Goal: Use online tool/utility: Utilize a website feature to perform a specific function

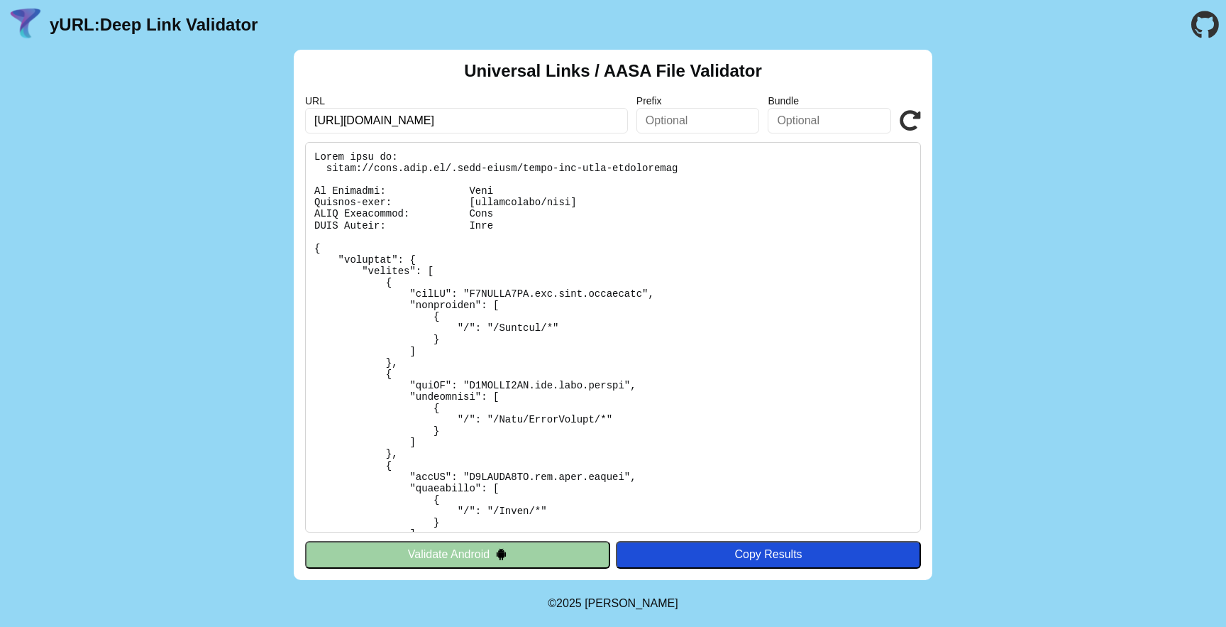
click at [575, 118] on input "[URL][DOMAIN_NAME]" at bounding box center [466, 121] width 323 height 26
type input "[URL][DOMAIN_NAME]"
click button "Validate" at bounding box center [0, 0] width 0 height 0
click at [912, 119] on icon at bounding box center [910, 120] width 21 height 21
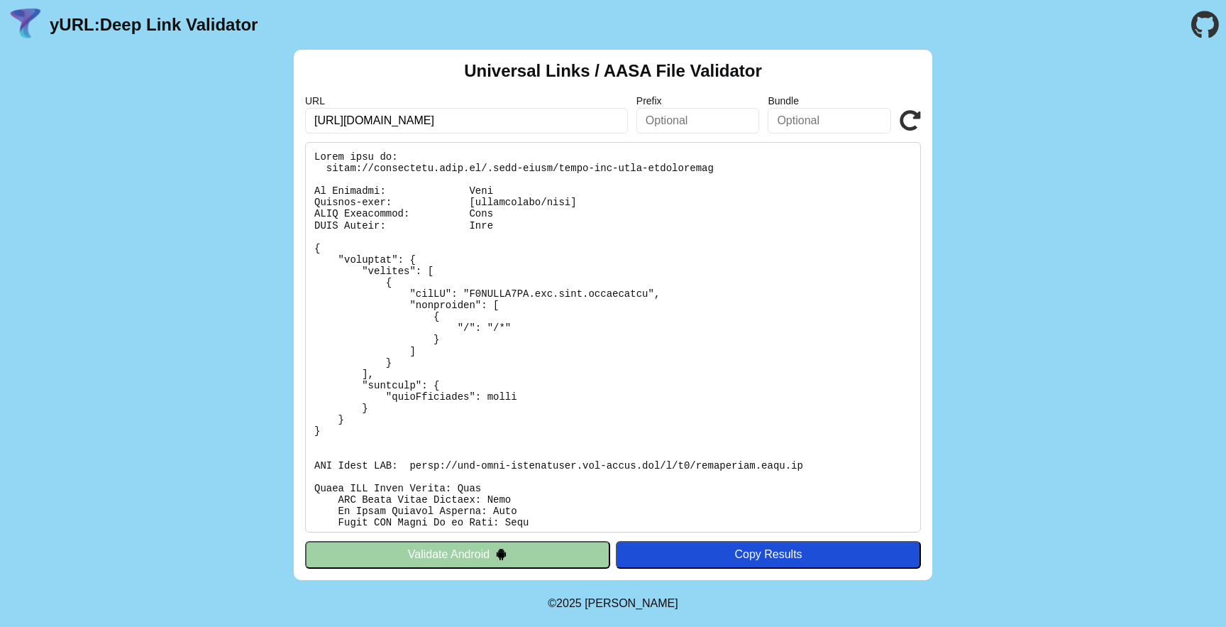
click at [484, 548] on button "Validate Android" at bounding box center [457, 554] width 305 height 27
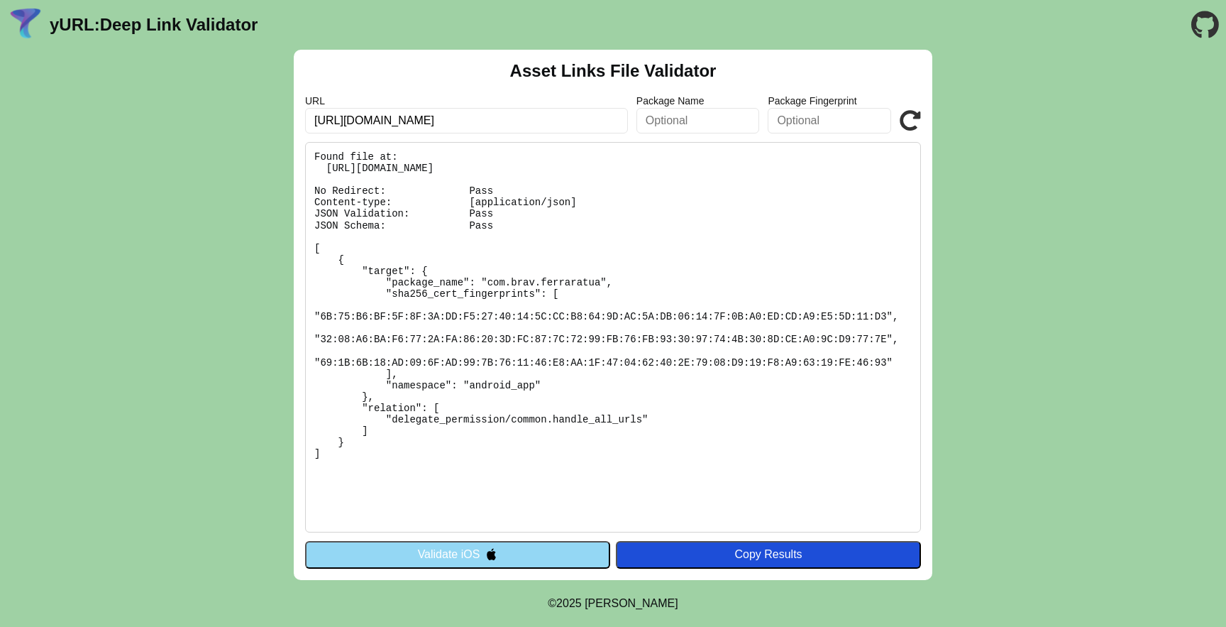
click at [487, 553] on img at bounding box center [491, 554] width 12 height 12
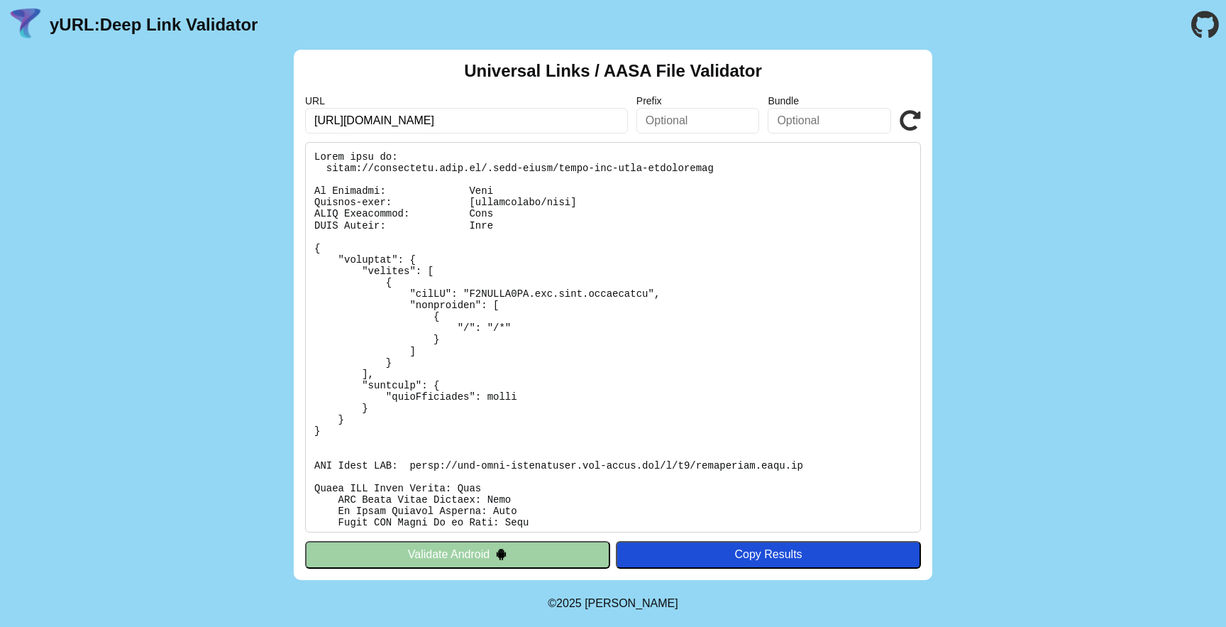
click at [474, 341] on pre at bounding box center [613, 337] width 616 height 390
drag, startPoint x: 451, startPoint y: 327, endPoint x: 561, endPoint y: 326, distance: 110.7
click at [561, 326] on pre at bounding box center [613, 337] width 616 height 390
click at [498, 316] on pre at bounding box center [613, 337] width 616 height 390
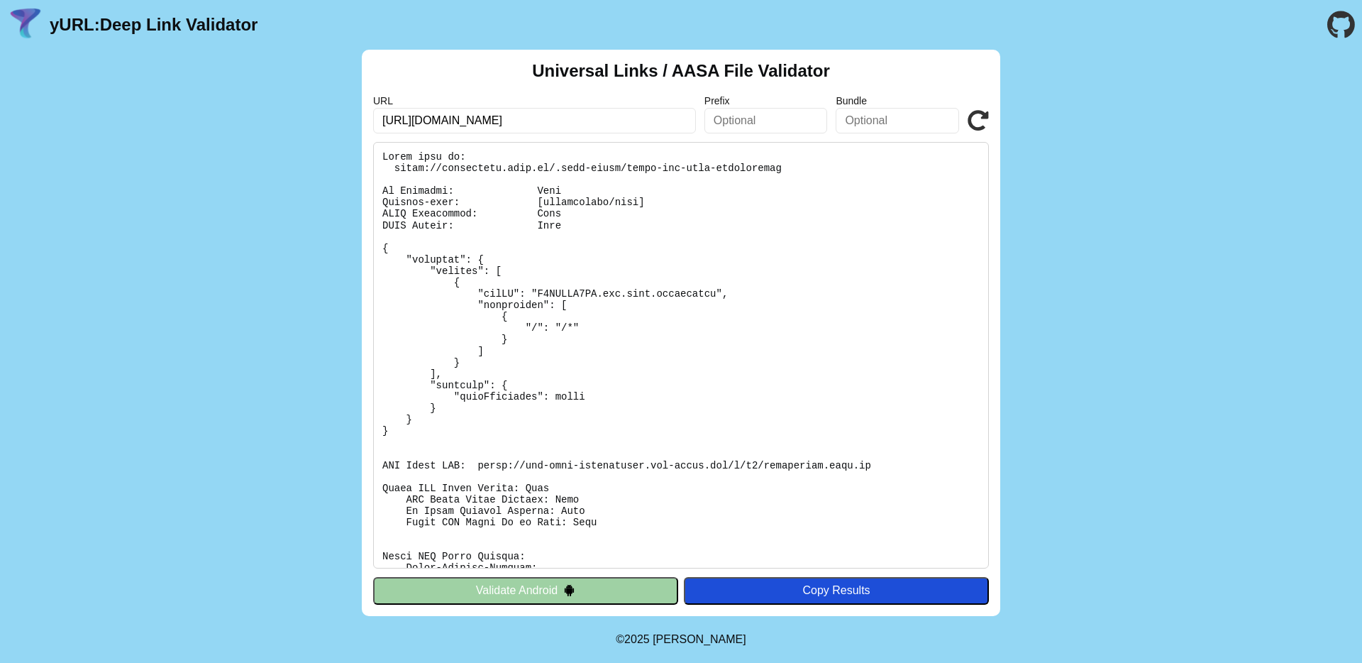
click at [442, 123] on input "[URL][DOMAIN_NAME]" at bounding box center [534, 121] width 323 height 26
type input "[URL][DOMAIN_NAME]"
click button "Validate" at bounding box center [0, 0] width 0 height 0
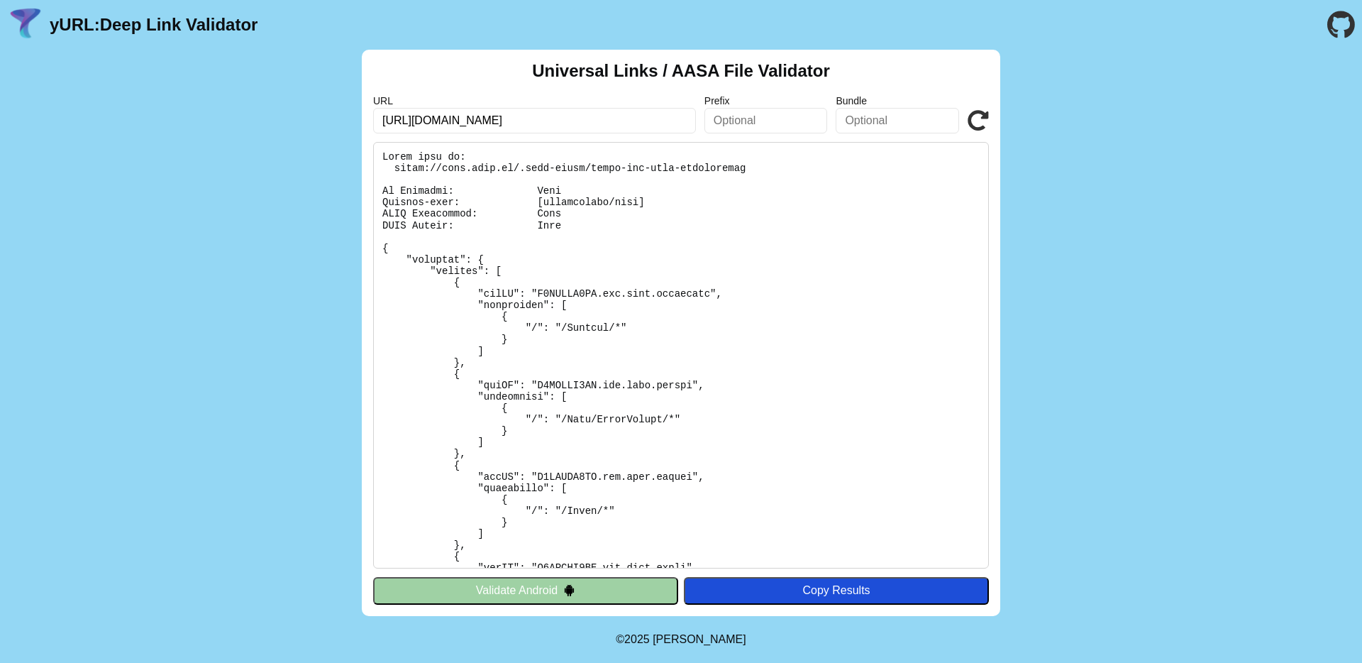
click at [423, 122] on input "https://pass.brav.it/" at bounding box center [534, 121] width 323 height 26
drag, startPoint x: 423, startPoint y: 122, endPoint x: 556, endPoint y: 223, distance: 167.0
click at [424, 124] on input "[URL][DOMAIN_NAME]" at bounding box center [534, 121] width 323 height 26
type input "https://services.brav.it/"
click button "Validate" at bounding box center [0, 0] width 0 height 0
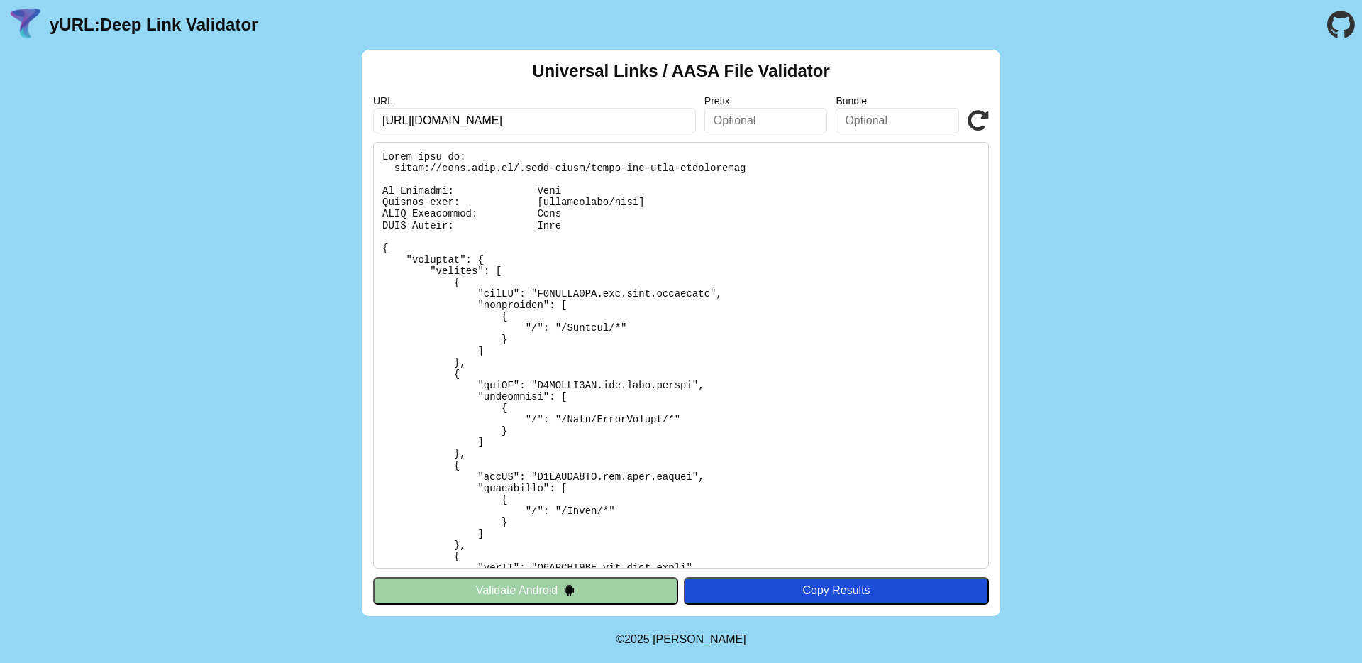
click at [556, 577] on button "Validate Android" at bounding box center [525, 590] width 305 height 27
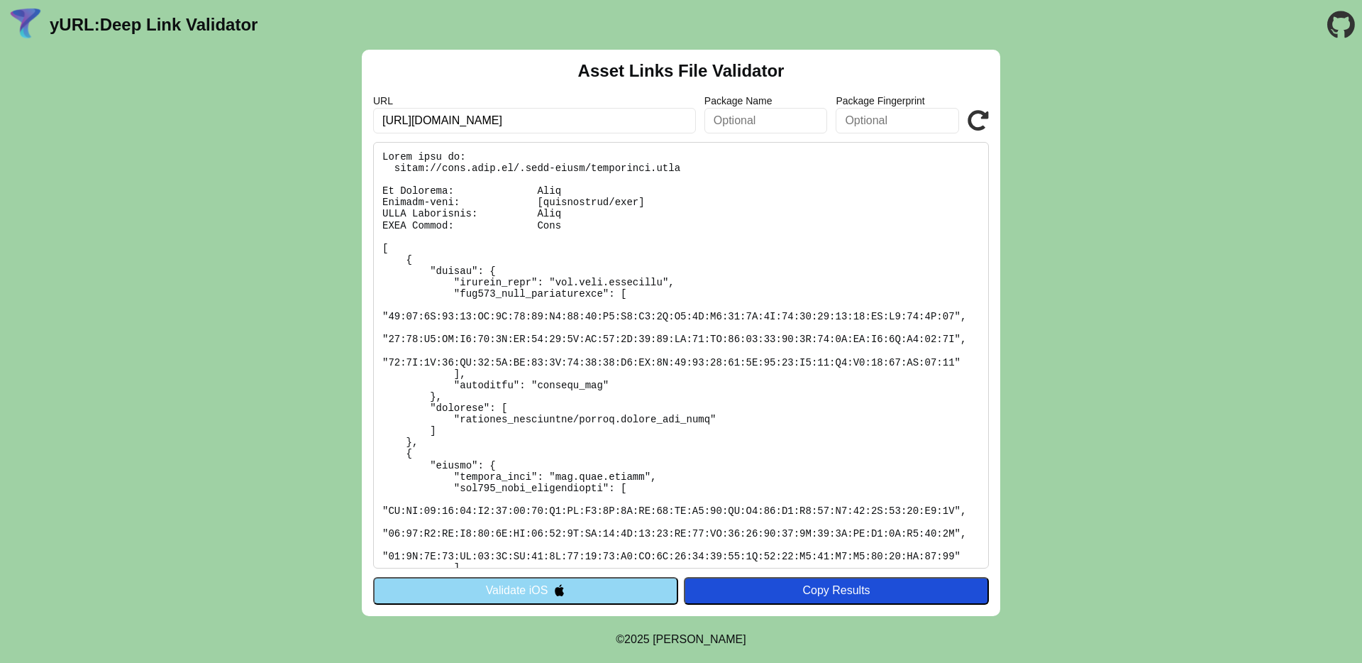
click at [425, 121] on input "https://pass.brav.it/" at bounding box center [534, 121] width 323 height 26
type input "[URL][DOMAIN_NAME]"
click button "Validate" at bounding box center [0, 0] width 0 height 0
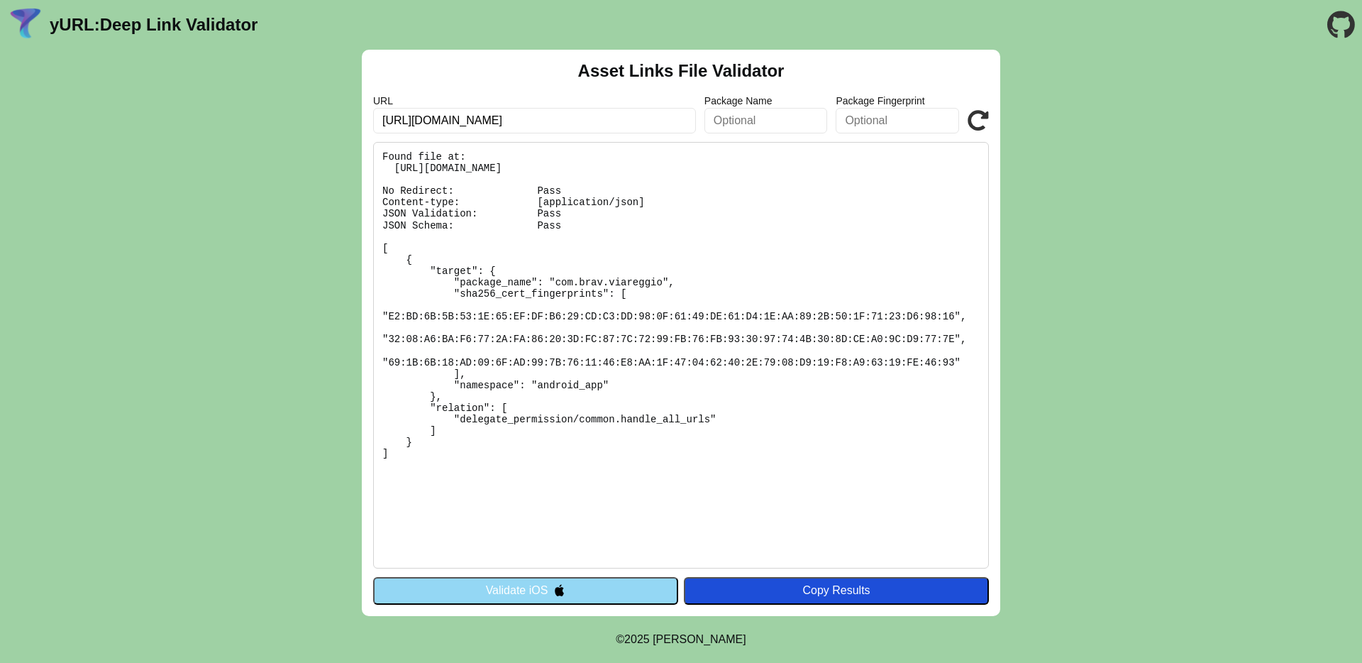
click at [564, 585] on img at bounding box center [559, 590] width 12 height 12
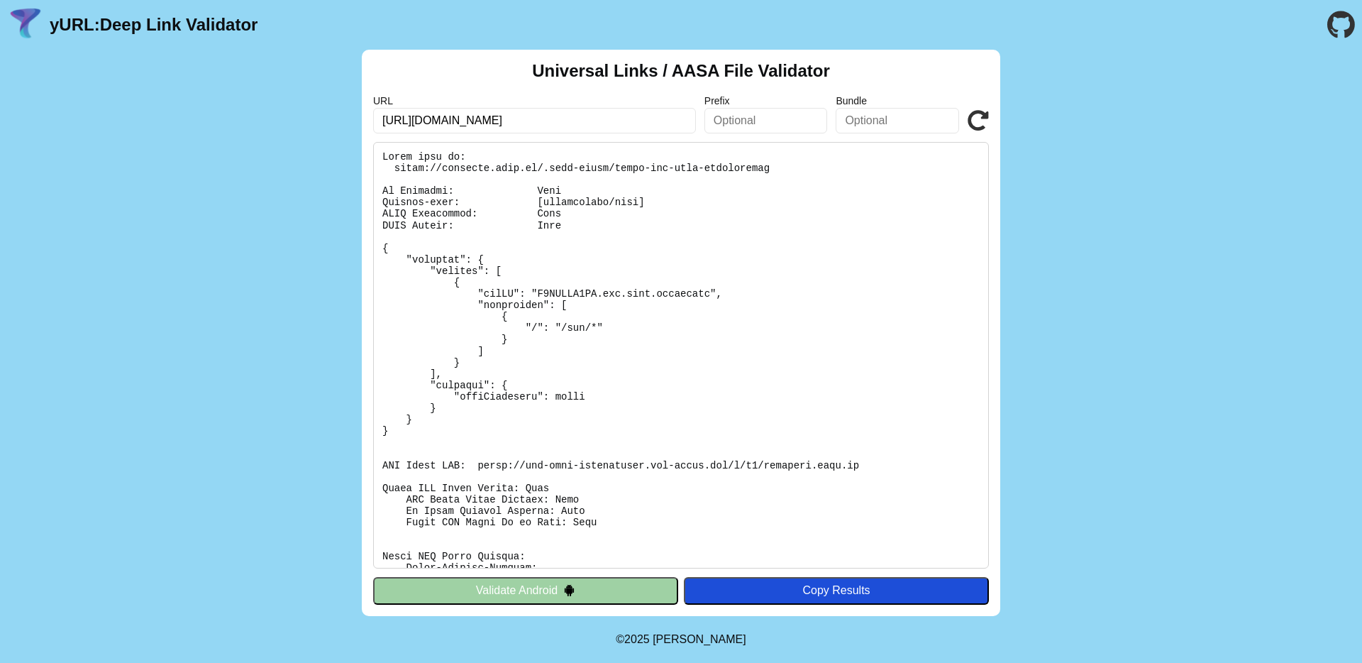
click at [565, 327] on pre at bounding box center [681, 355] width 616 height 426
drag, startPoint x: 563, startPoint y: 327, endPoint x: 630, endPoint y: 328, distance: 67.4
click at [630, 328] on pre at bounding box center [681, 355] width 616 height 426
click at [700, 339] on pre at bounding box center [681, 355] width 616 height 426
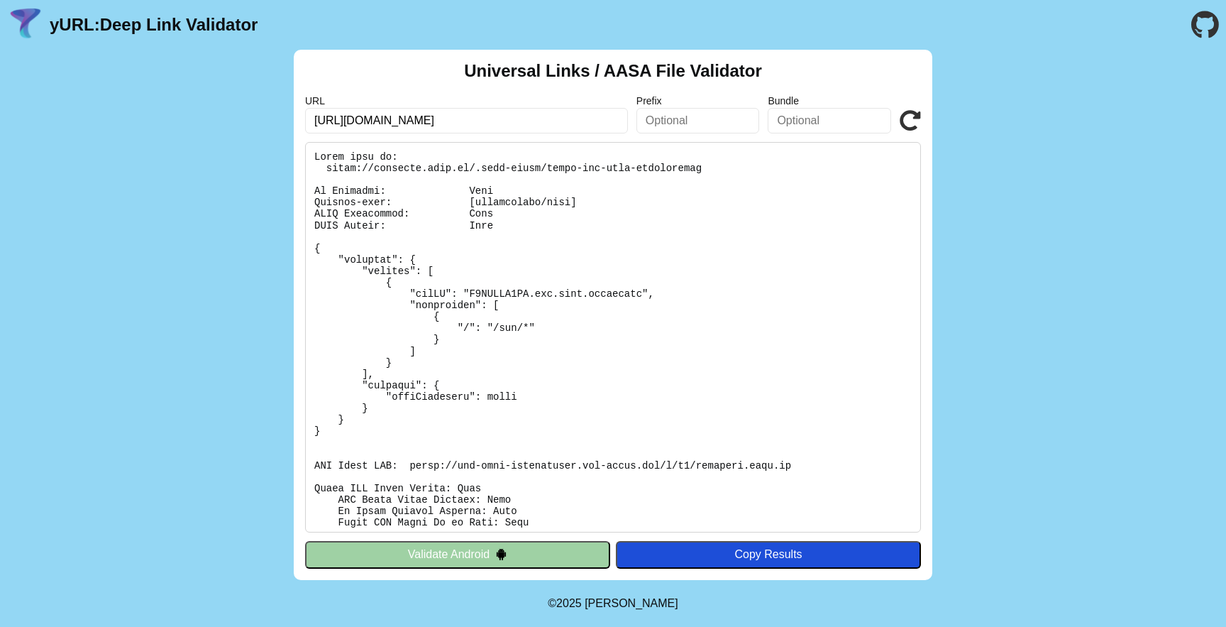
click at [465, 332] on pre at bounding box center [613, 337] width 616 height 390
drag, startPoint x: 494, startPoint y: 326, endPoint x: 512, endPoint y: 328, distance: 17.8
click at [512, 328] on pre at bounding box center [613, 337] width 616 height 390
click at [521, 336] on pre at bounding box center [613, 337] width 616 height 390
drag, startPoint x: 529, startPoint y: 327, endPoint x: 494, endPoint y: 330, distance: 34.9
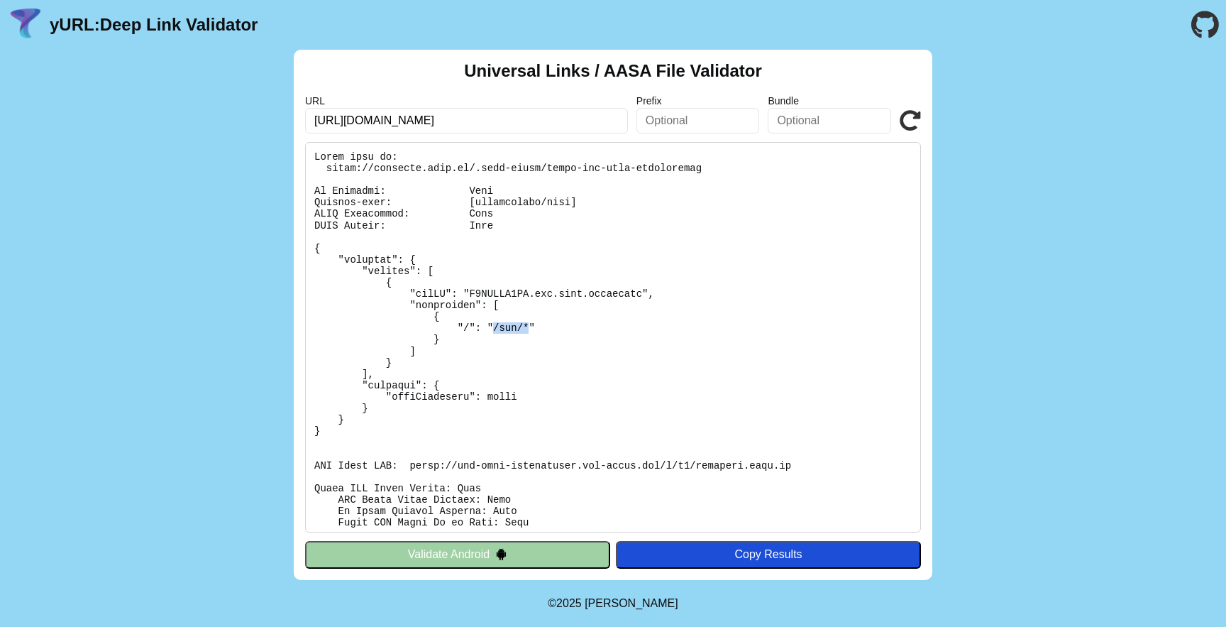
click at [494, 330] on pre at bounding box center [613, 337] width 616 height 390
click at [631, 319] on pre at bounding box center [613, 337] width 616 height 390
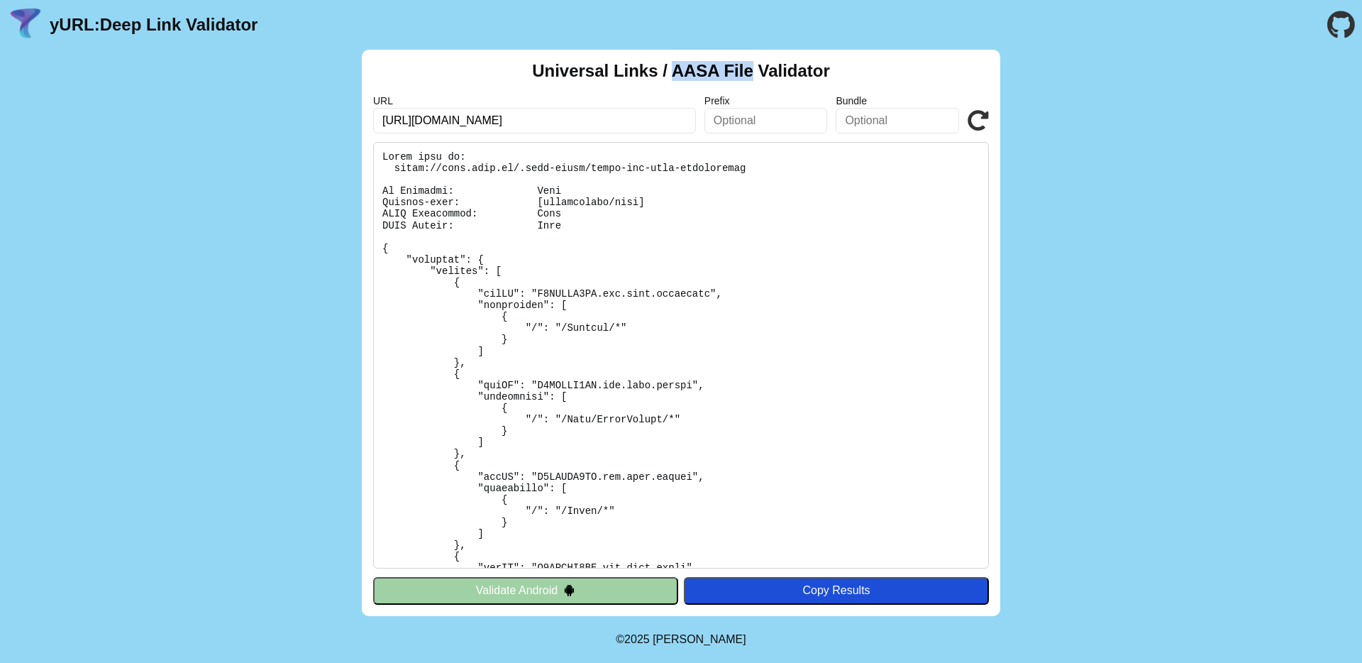
drag, startPoint x: 672, startPoint y: 71, endPoint x: 754, endPoint y: 66, distance: 82.5
click at [754, 66] on h2 "Universal Links / AASA File Validator" at bounding box center [681, 71] width 298 height 20
copy h2 "AASA File"
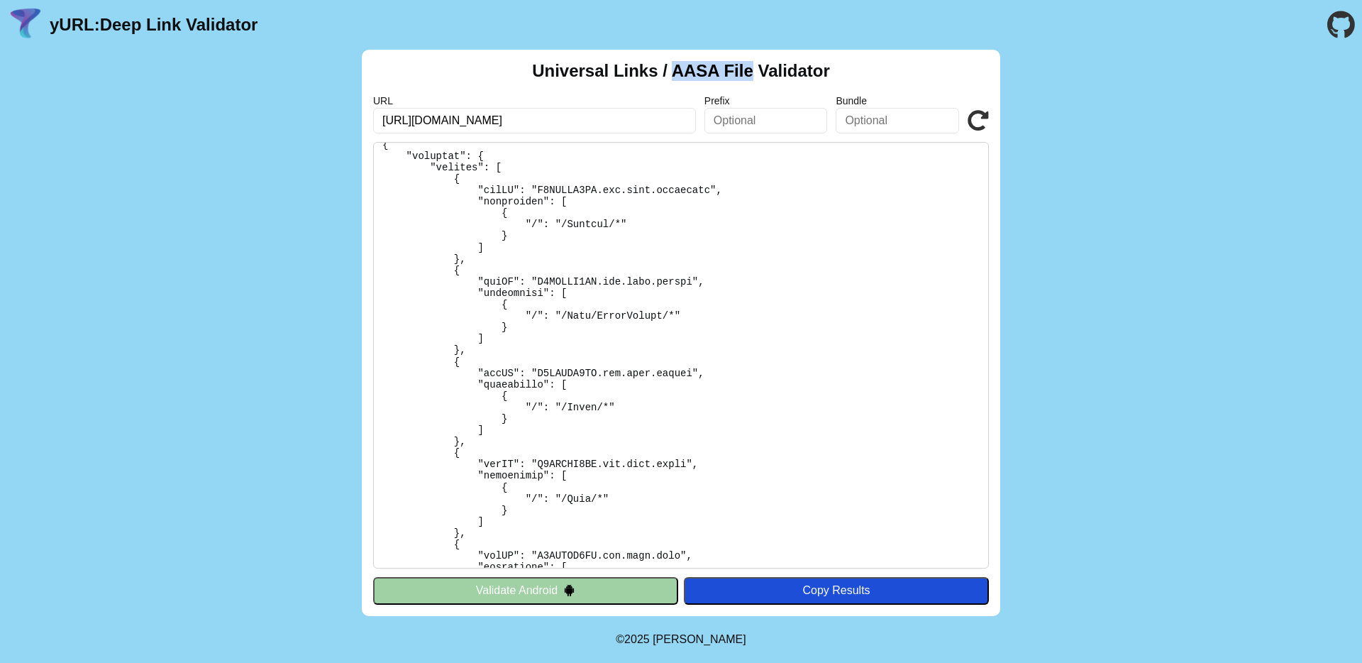
scroll to position [106, 0]
click at [436, 121] on input "https://pass.brav.it/" at bounding box center [534, 121] width 323 height 26
type input "[URL][DOMAIN_NAME]"
click button "Validate" at bounding box center [0, 0] width 0 height 0
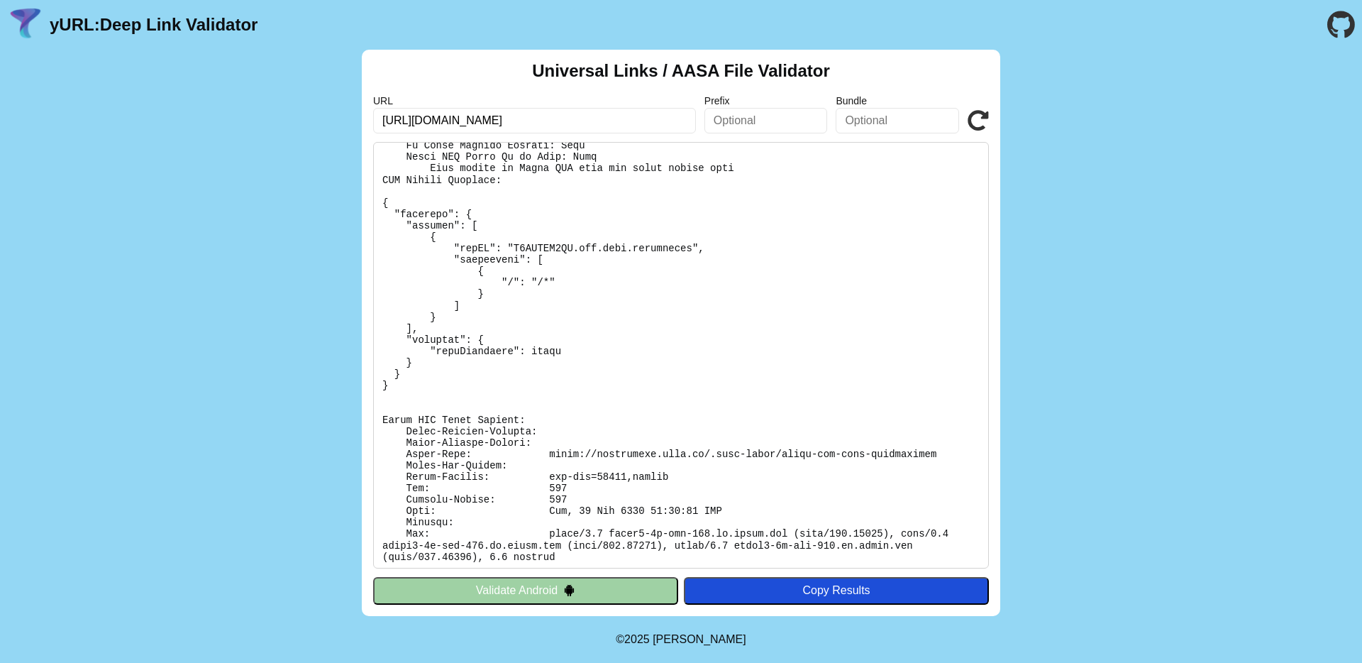
scroll to position [414, 0]
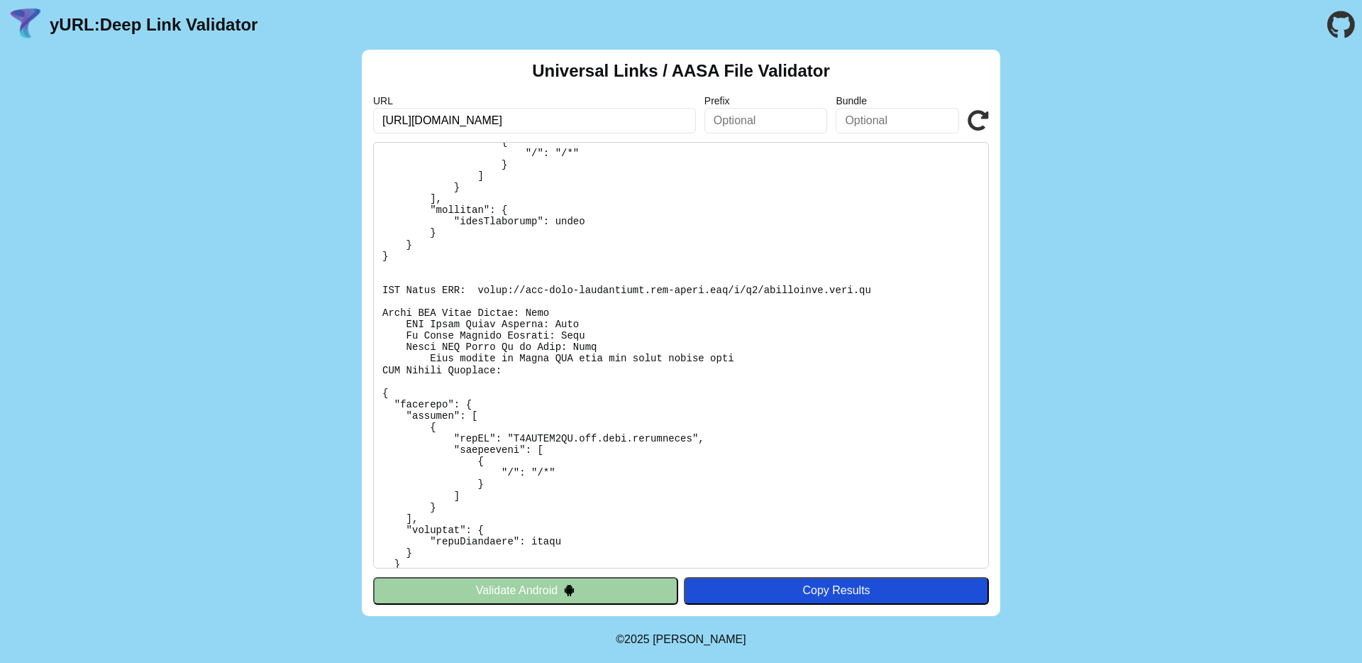
scroll to position [426, 0]
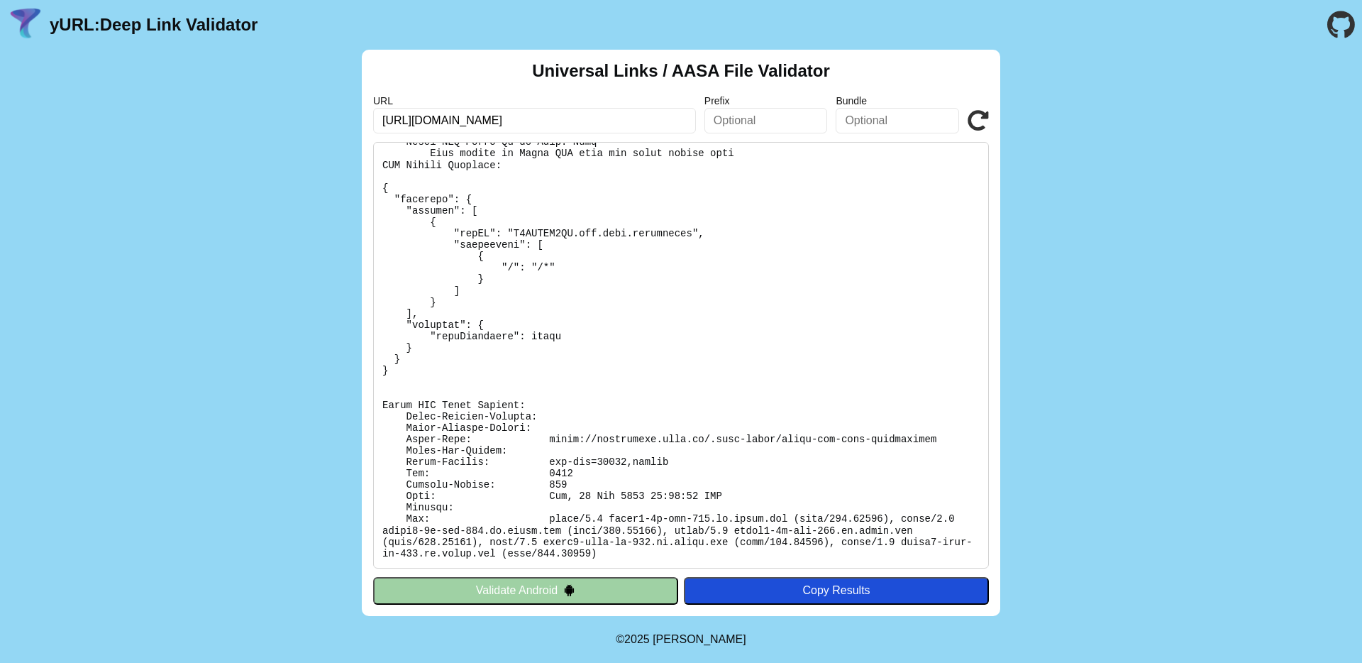
click at [981, 126] on icon at bounding box center [978, 120] width 21 height 21
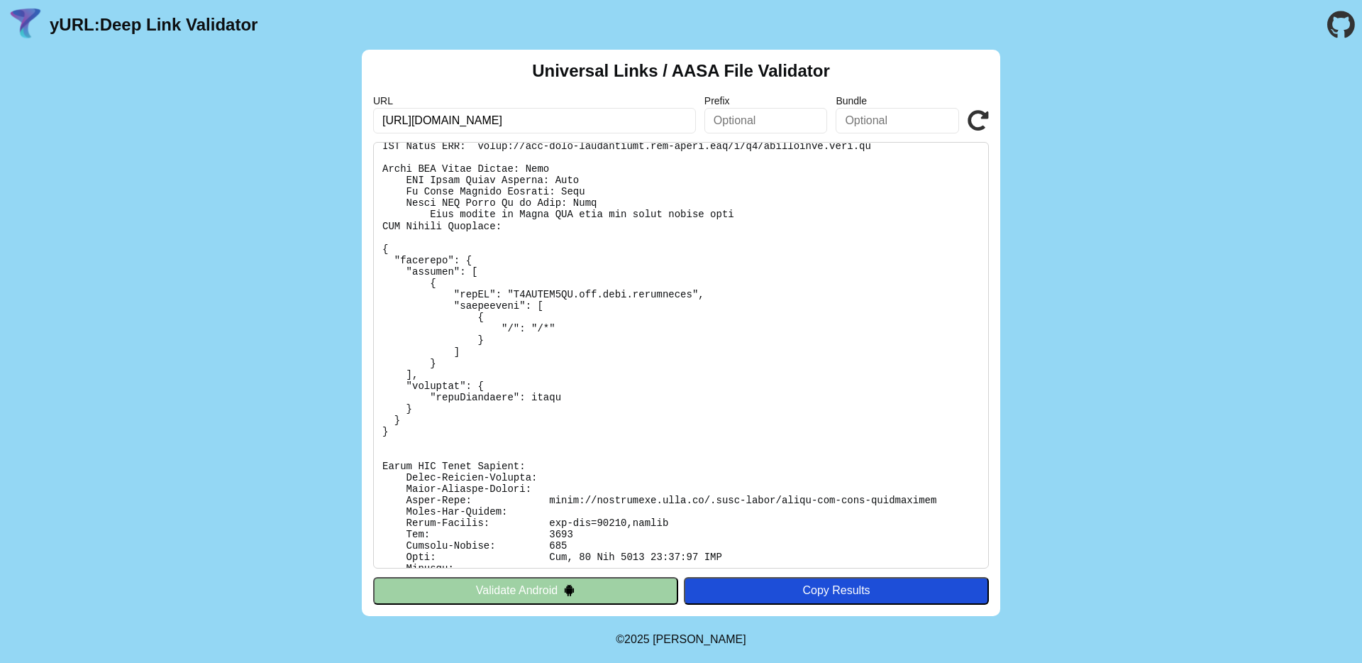
scroll to position [426, 0]
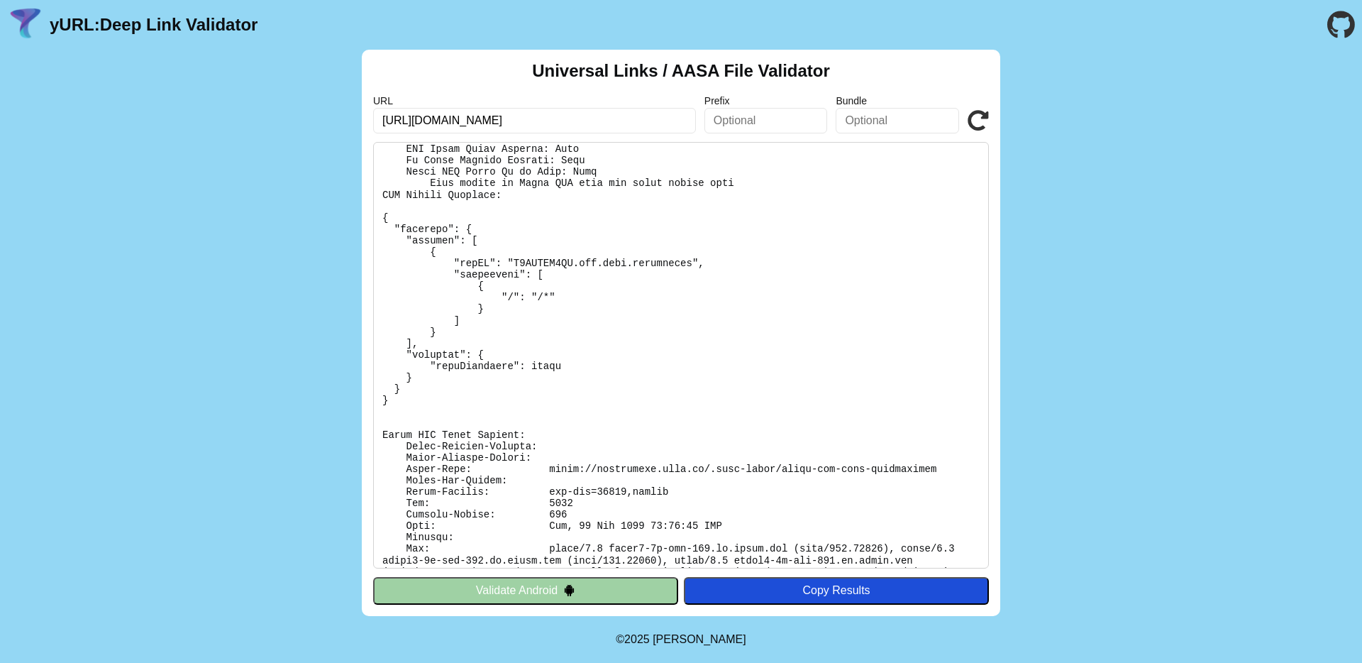
scroll to position [426, 0]
